Goal: Task Accomplishment & Management: Use online tool/utility

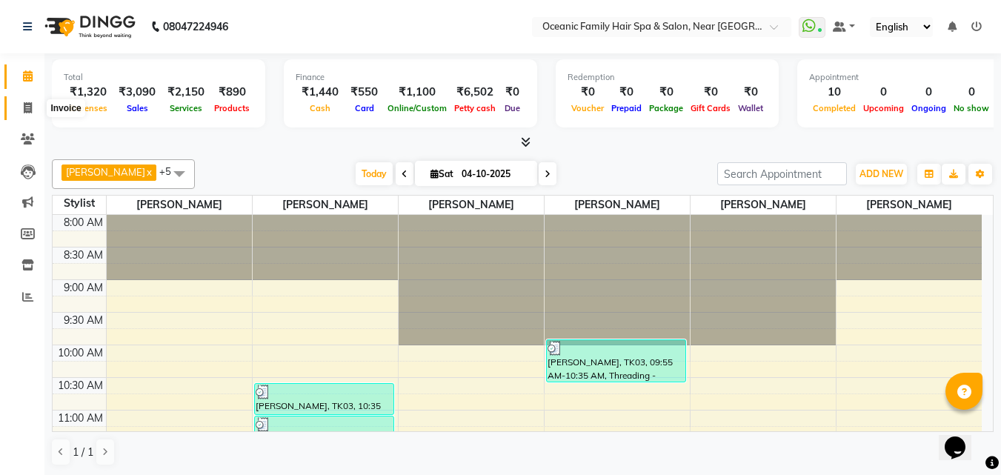
click at [27, 107] on icon at bounding box center [28, 107] width 8 height 11
select select "4366"
select select "service"
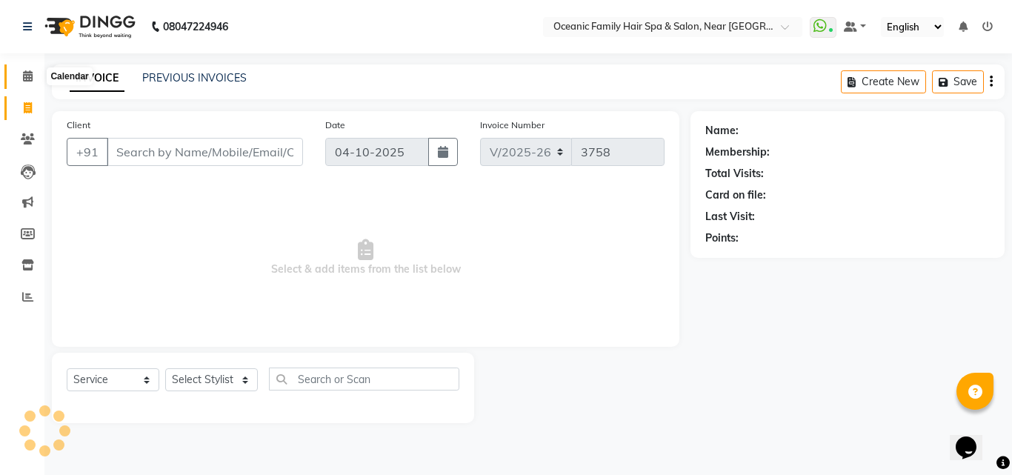
click at [32, 72] on icon at bounding box center [28, 75] width 10 height 11
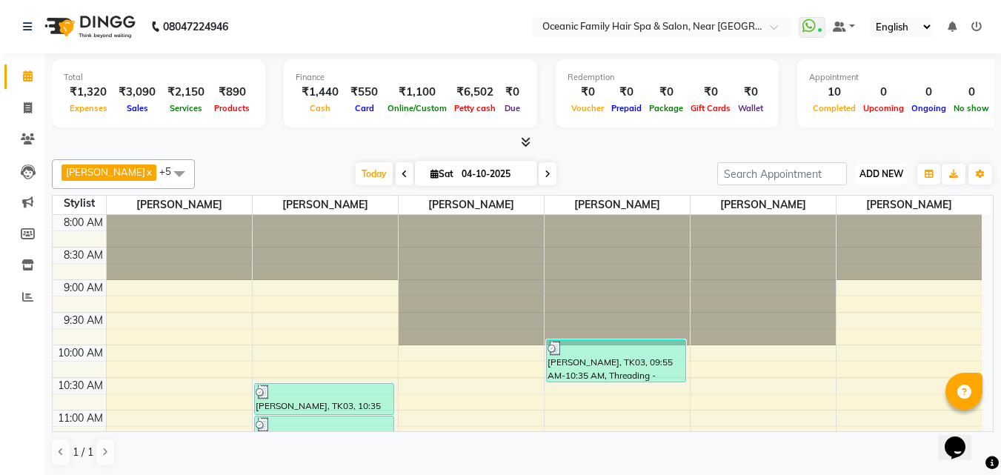
click at [873, 179] on button "ADD NEW Toggle Dropdown" at bounding box center [881, 174] width 51 height 21
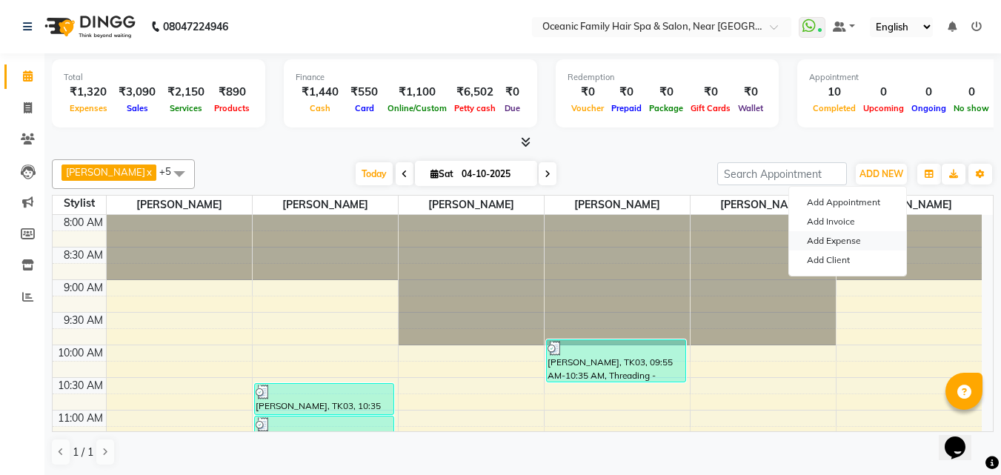
click at [854, 239] on link "Add Expense" at bounding box center [847, 240] width 117 height 19
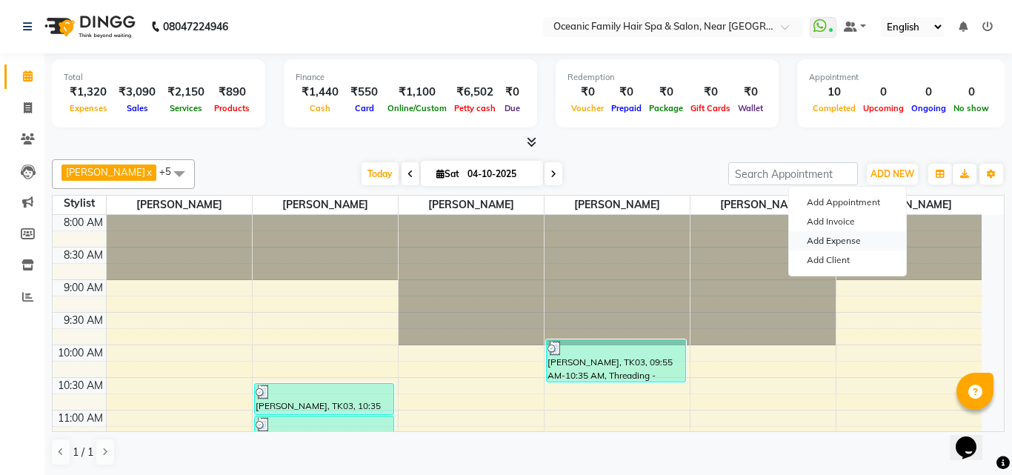
select select "1"
select select "3172"
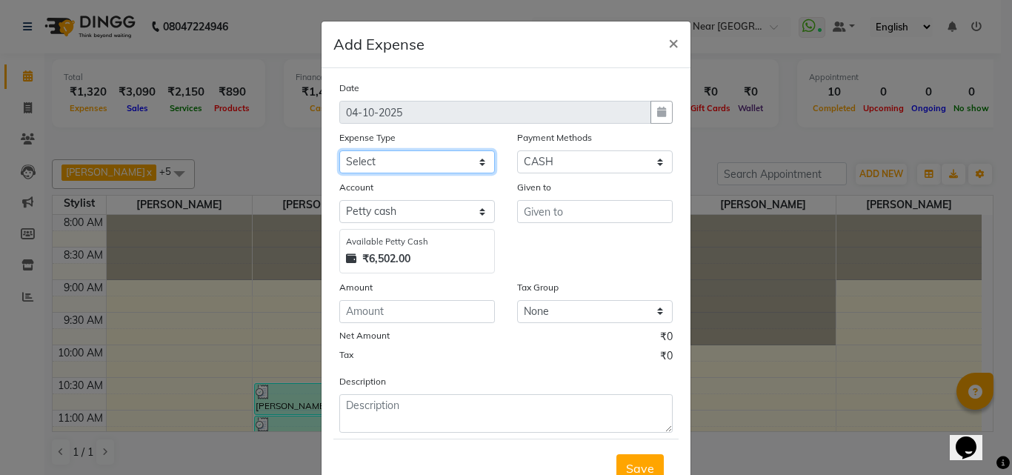
click at [454, 163] on select "Select Abid Ali Afsar Ahemed Arun Thakur Bank charges Cash transfer to bank Cas…" at bounding box center [417, 161] width 156 height 23
select select "5892"
click at [339, 150] on select "Select Abid Ali Afsar Ahemed Arun Thakur Bank charges Cash transfer to bank Cas…" at bounding box center [417, 161] width 156 height 23
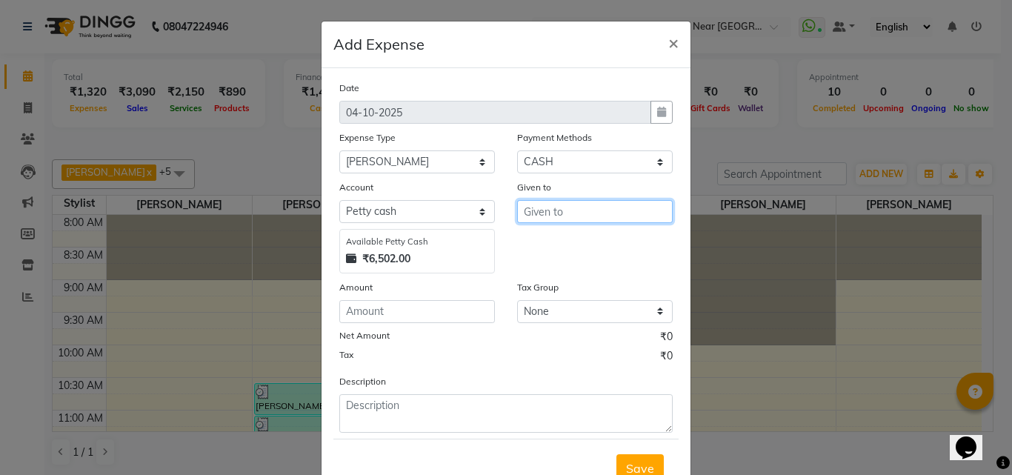
click at [579, 209] on input "text" at bounding box center [595, 211] width 156 height 23
click at [588, 241] on button "Tas miya" at bounding box center [576, 243] width 117 height 24
type input "[PERSON_NAME]"
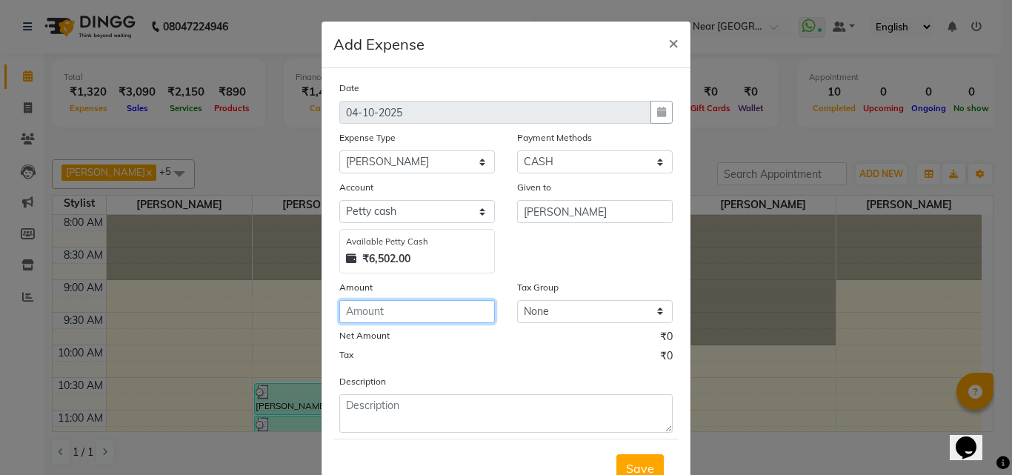
click at [451, 322] on input "number" at bounding box center [417, 311] width 156 height 23
type input "500"
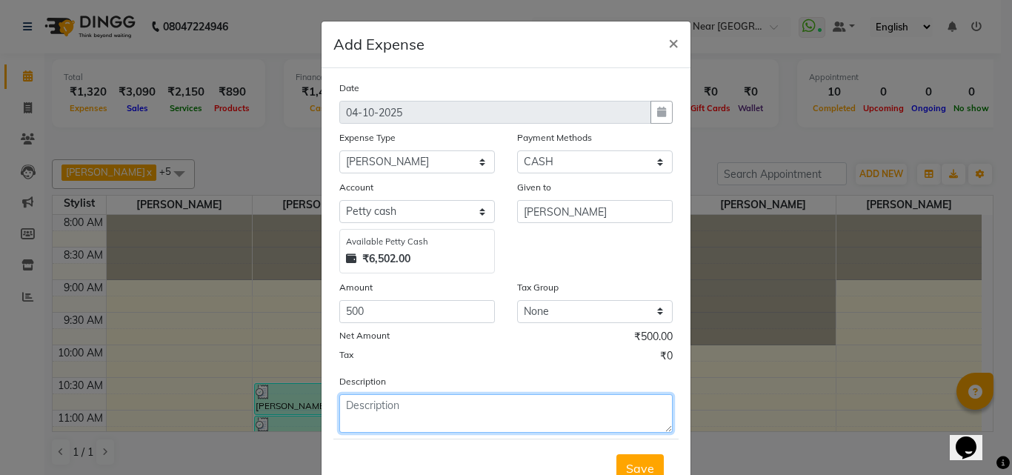
click at [419, 409] on textarea at bounding box center [505, 413] width 333 height 39
click at [405, 401] on textarea at bounding box center [505, 413] width 333 height 39
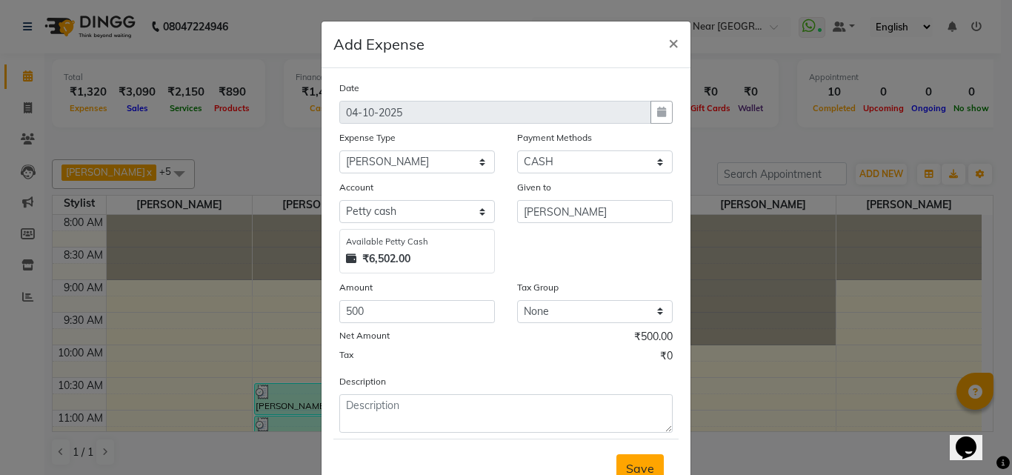
click at [630, 464] on span "Save" at bounding box center [640, 468] width 28 height 15
